Goal: Browse casually

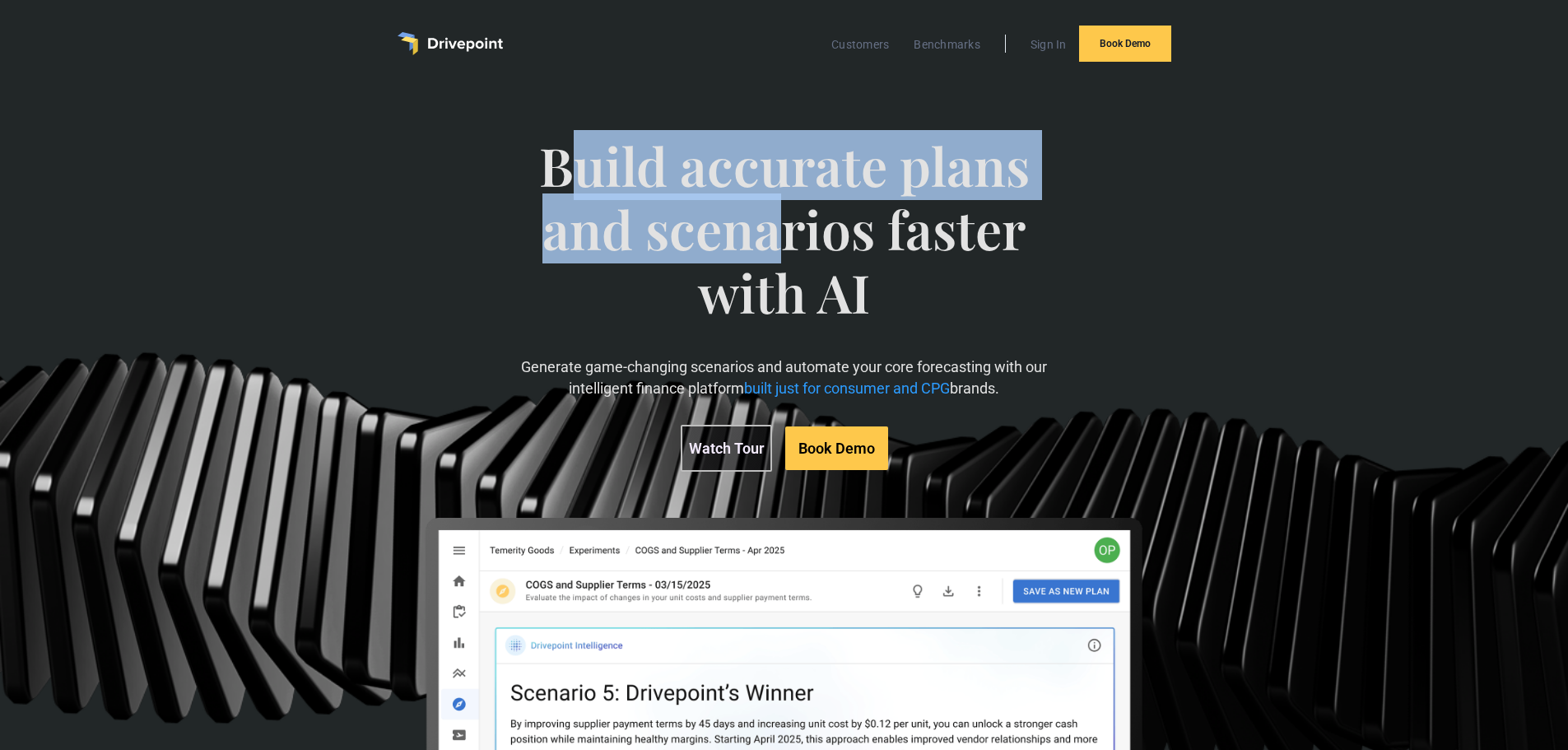
drag, startPoint x: 778, startPoint y: 231, endPoint x: 577, endPoint y: 177, distance: 208.1
click at [577, 177] on span "Build accurate plans and scenarios faster with AI" at bounding box center [784, 246] width 541 height 222
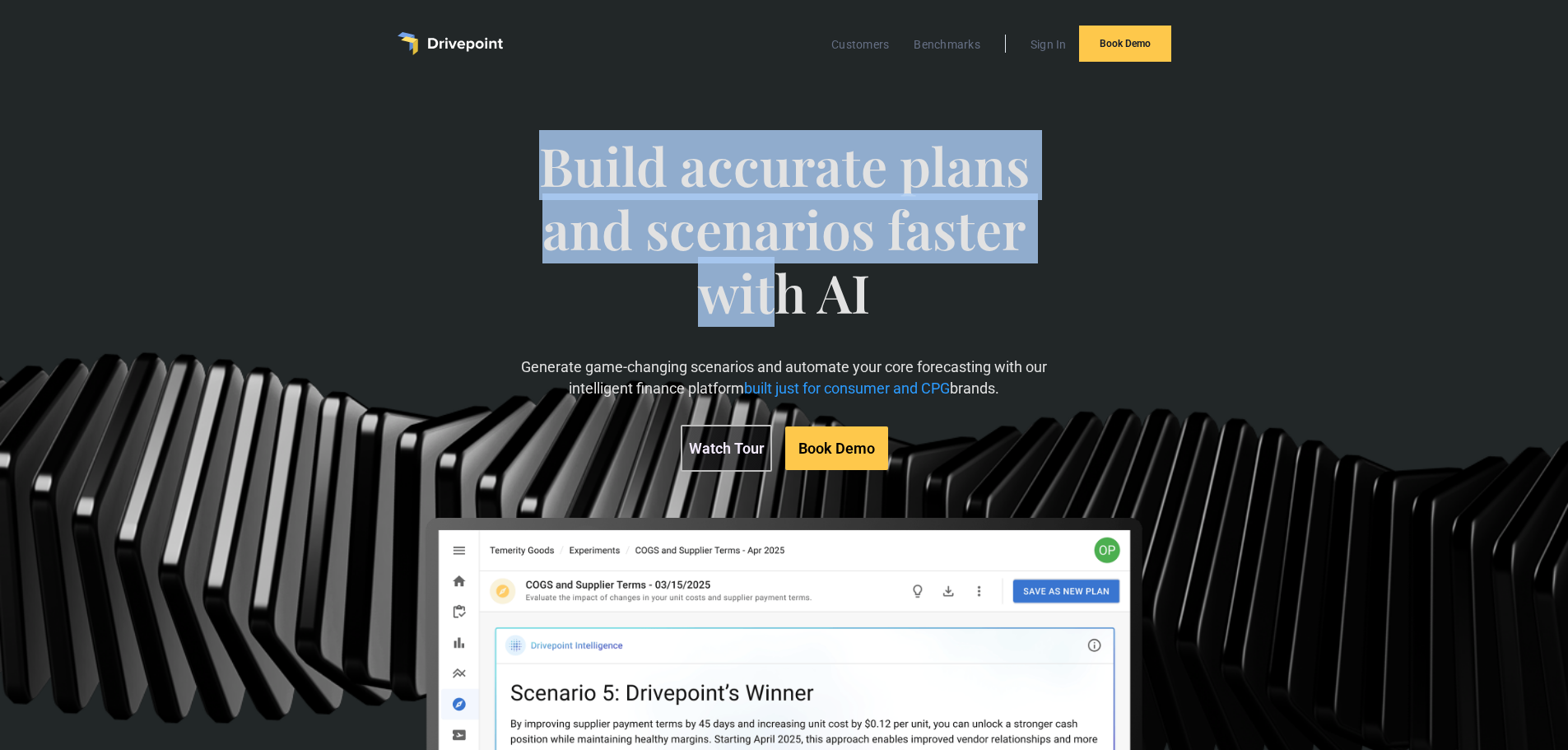
drag, startPoint x: 766, startPoint y: 292, endPoint x: 548, endPoint y: 177, distance: 246.5
click at [548, 177] on span "Build accurate plans and scenarios faster with AI" at bounding box center [784, 246] width 541 height 222
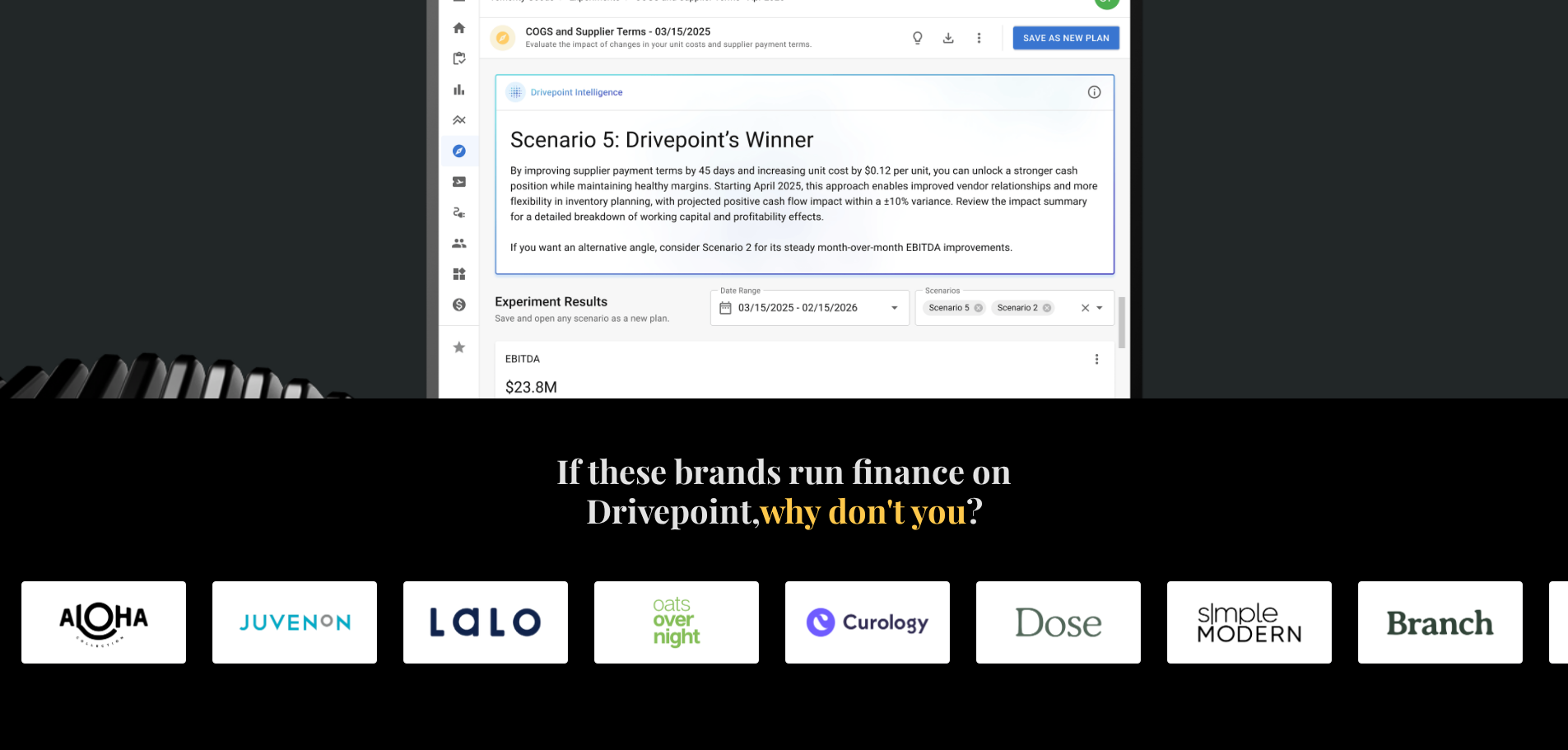
scroll to position [823, 0]
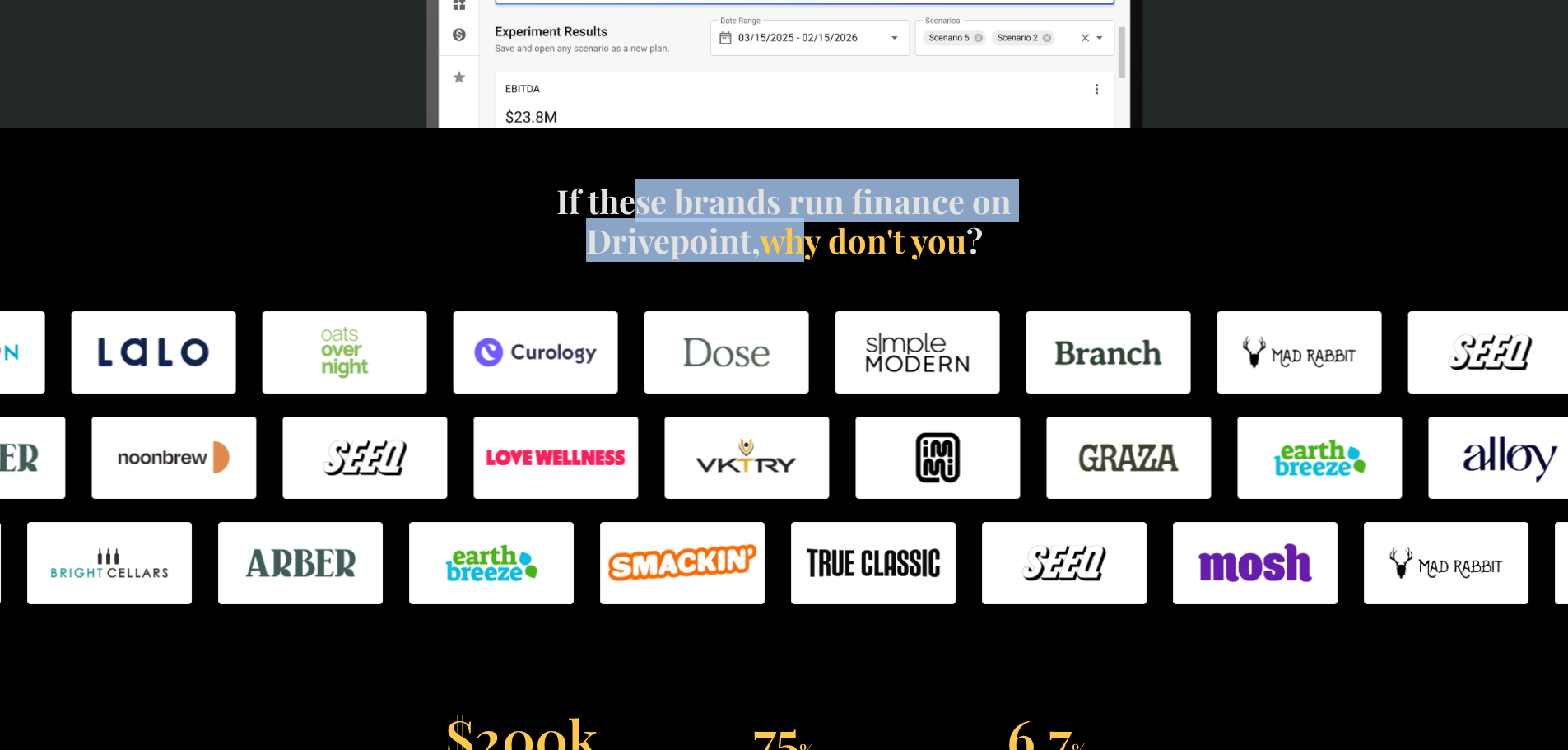
drag, startPoint x: 802, startPoint y: 243, endPoint x: 642, endPoint y: 203, distance: 164.9
click at [642, 203] on h4 "If these brands run finance on Drivepoint, why don't you ?" at bounding box center [784, 220] width 472 height 79
drag, startPoint x: 642, startPoint y: 203, endPoint x: 812, endPoint y: 235, distance: 173.0
click at [812, 235] on h4 "If these brands run finance on Drivepoint, why don't you ?" at bounding box center [784, 220] width 472 height 79
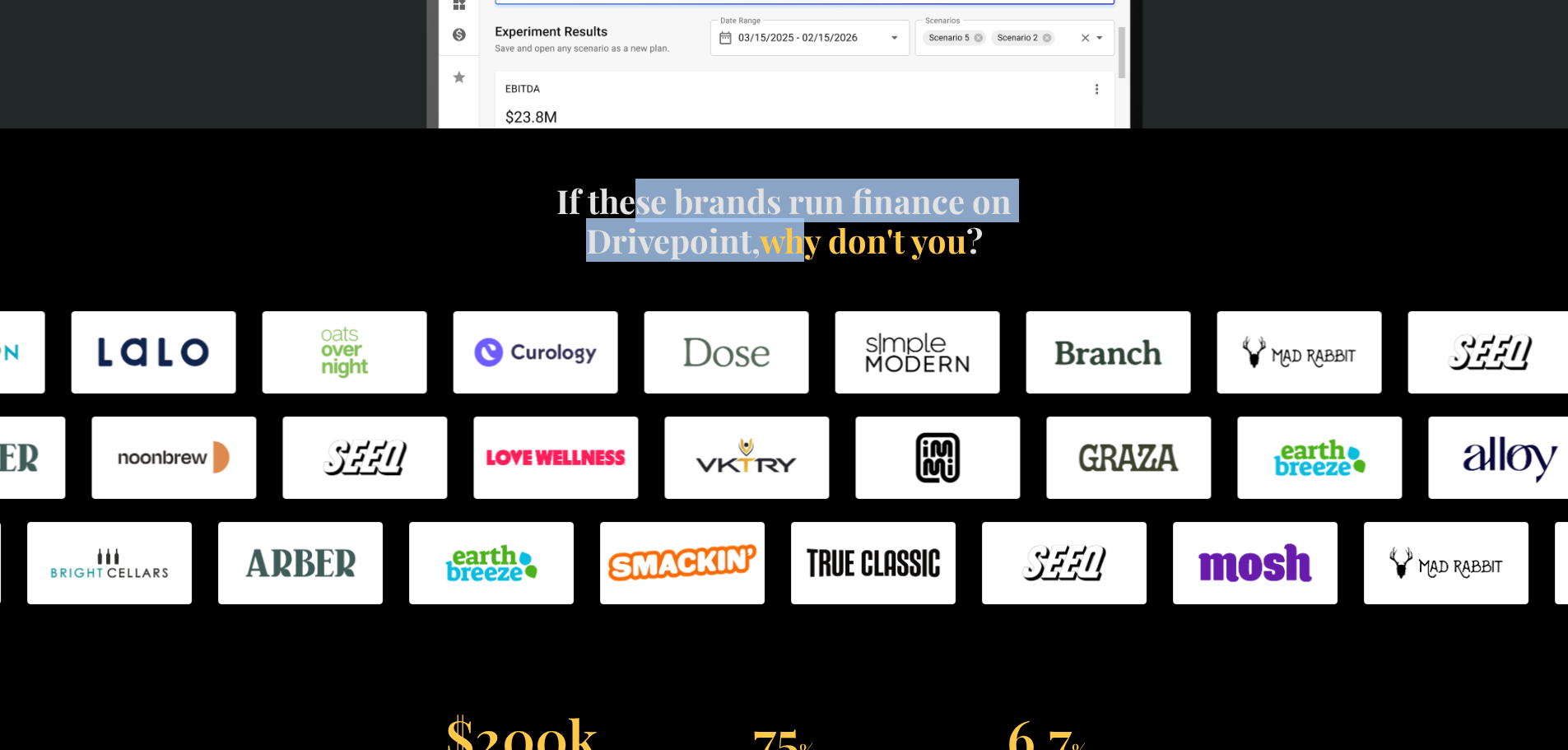
click at [812, 235] on span "why don't you" at bounding box center [864, 240] width 207 height 44
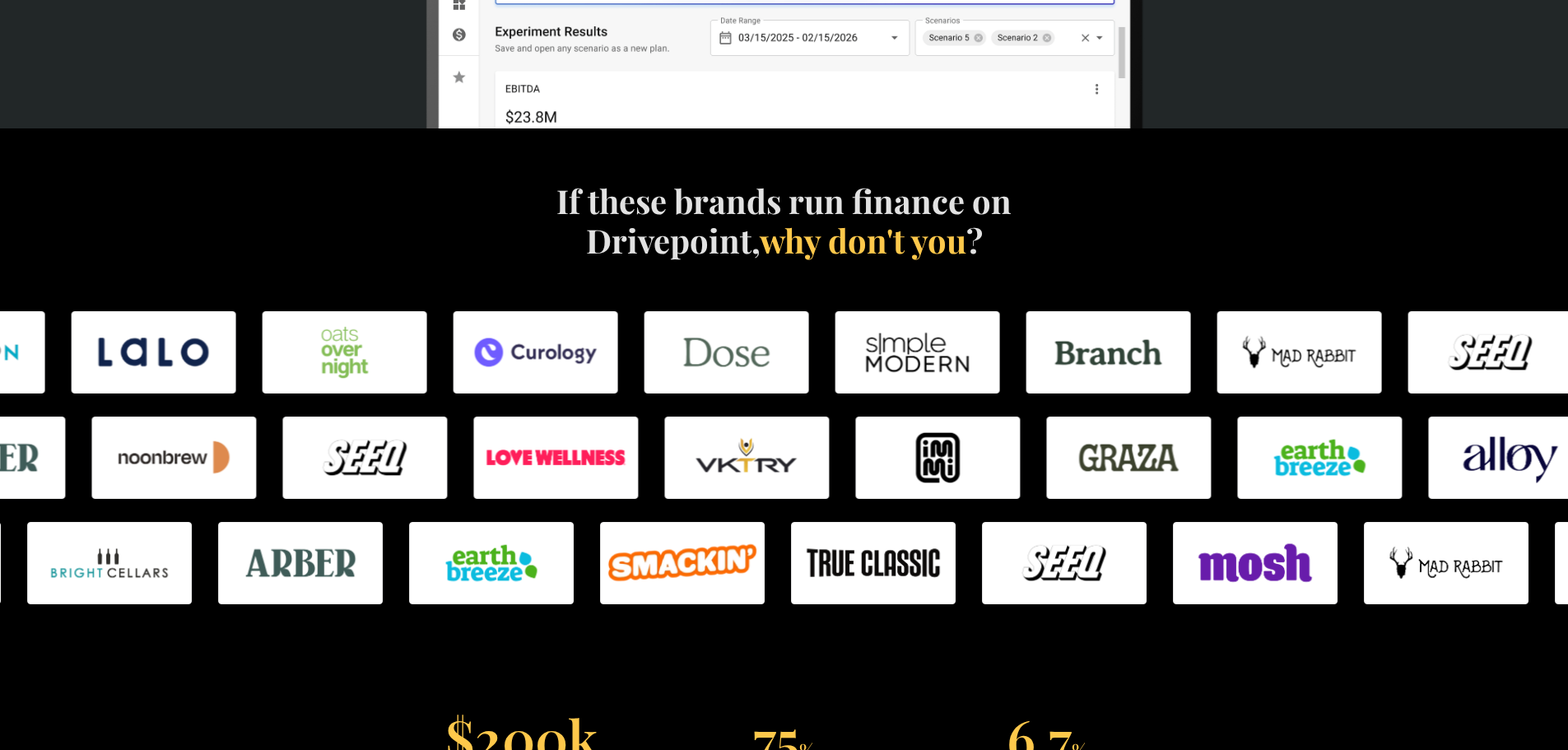
click at [810, 235] on span "why don't you" at bounding box center [864, 240] width 207 height 44
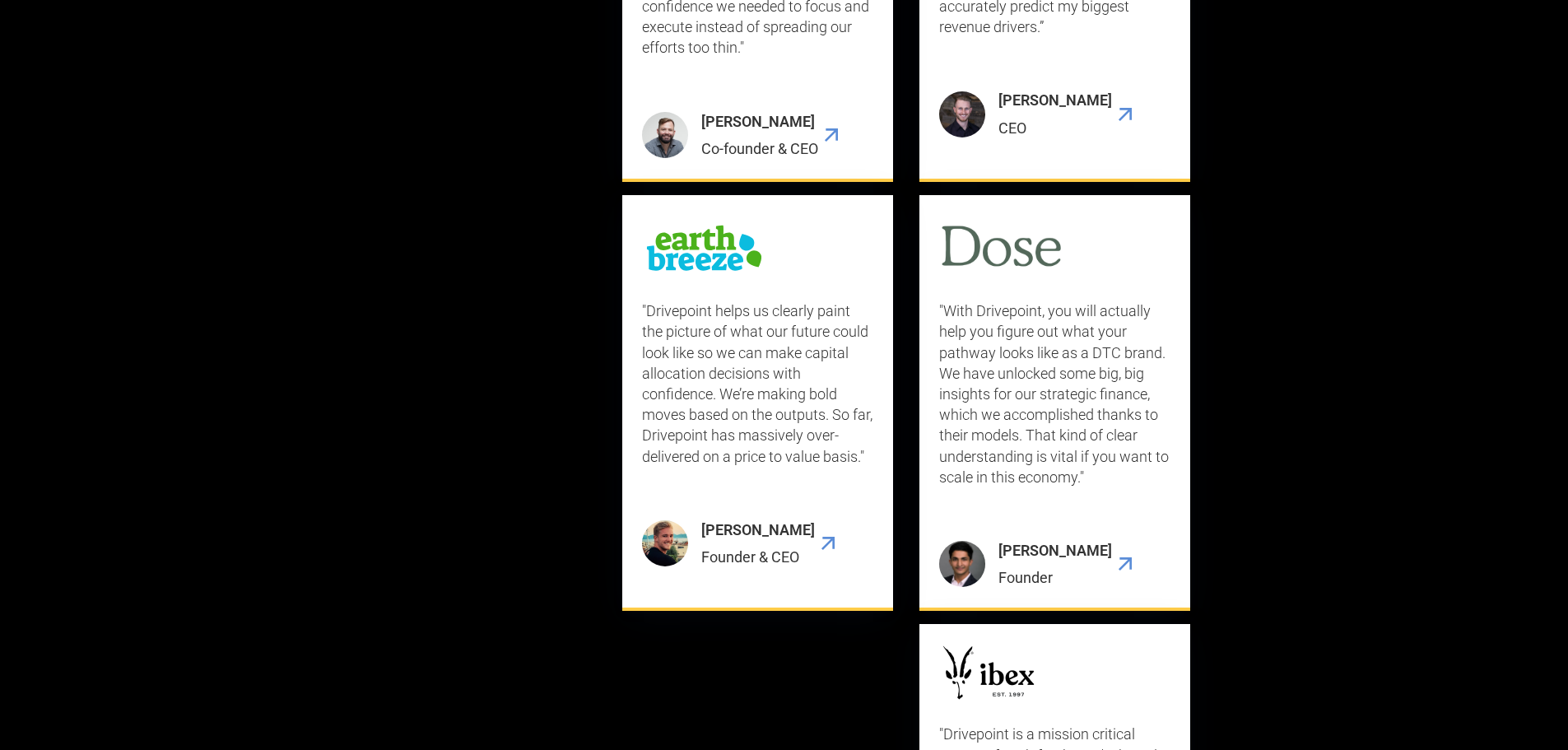
scroll to position [5843, 0]
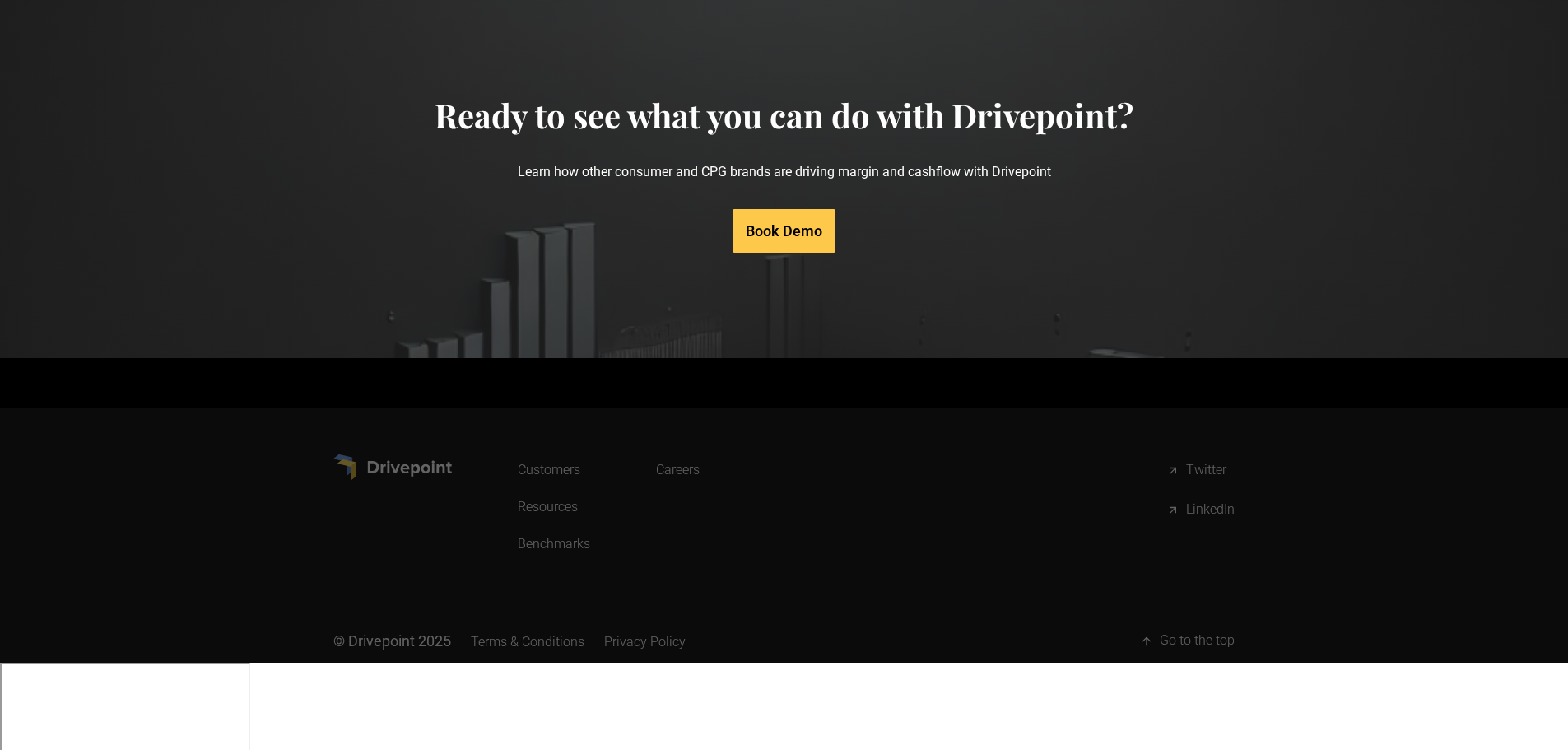
scroll to position [7859, 0]
